Goal: Find specific page/section: Find specific page/section

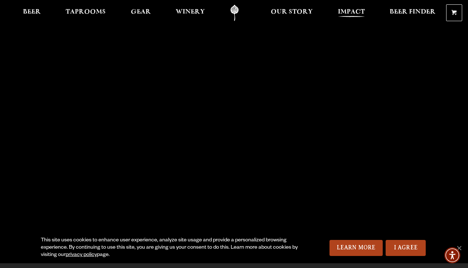
click at [355, 12] on span "Impact" at bounding box center [351, 12] width 27 height 6
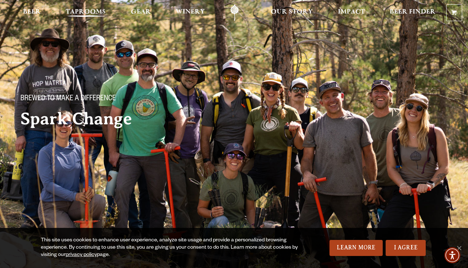
click at [75, 11] on span "Taprooms" at bounding box center [86, 12] width 40 height 6
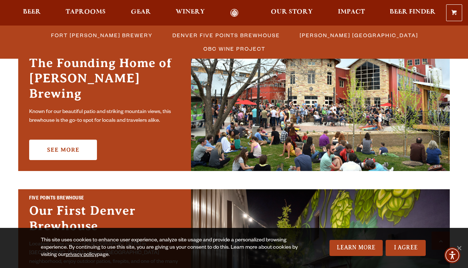
scroll to position [239, 0]
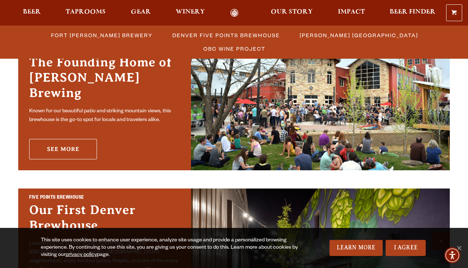
click at [65, 146] on link "See More" at bounding box center [63, 149] width 68 height 20
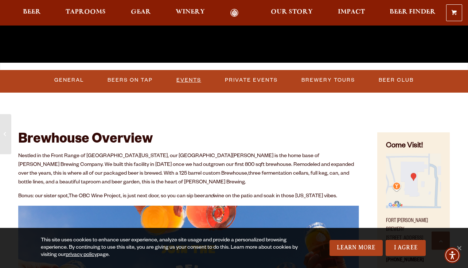
click at [191, 76] on link "Events" at bounding box center [188, 80] width 31 height 17
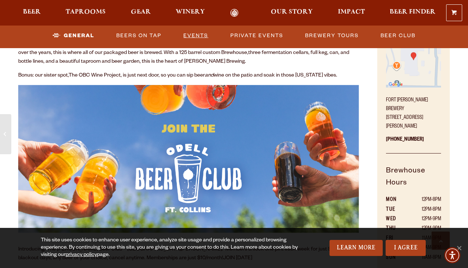
scroll to position [320, 0]
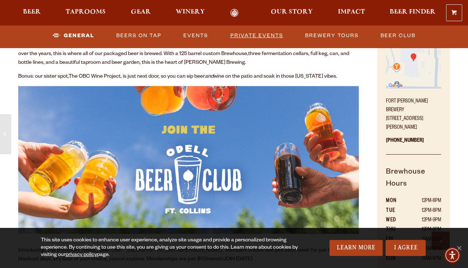
click at [248, 31] on link "Private Events" at bounding box center [256, 35] width 59 height 17
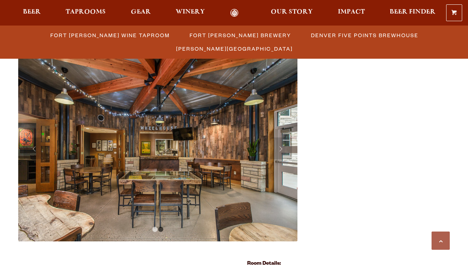
scroll to position [262, 0]
